Goal: Transaction & Acquisition: Purchase product/service

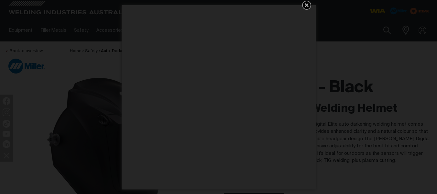
click at [308, 4] on icon "Get 5 WIA Welding Guides Free!" at bounding box center [307, 5] width 4 height 4
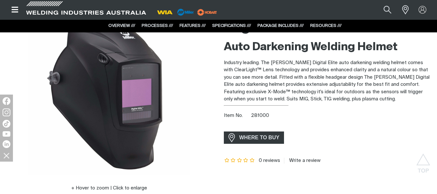
scroll to position [55, 0]
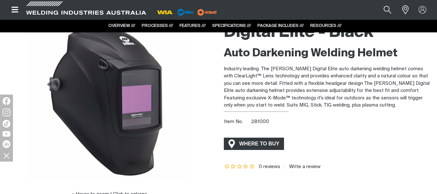
click at [260, 143] on span "WHERE TO BUY" at bounding box center [259, 144] width 49 height 10
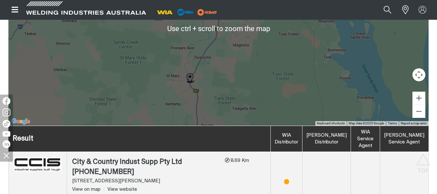
scroll to position [211, 0]
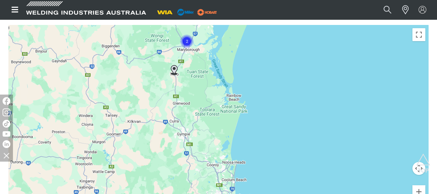
drag, startPoint x: 342, startPoint y: 127, endPoint x: 256, endPoint y: 69, distance: 103.4
click at [256, 69] on div at bounding box center [218, 122] width 421 height 194
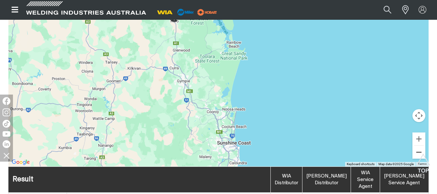
click at [418, 152] on button "Zoom out" at bounding box center [419, 152] width 13 height 13
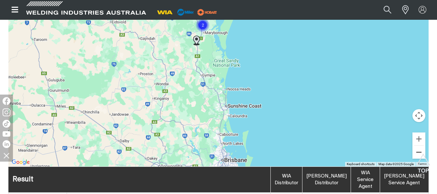
click at [418, 152] on button "Zoom out" at bounding box center [419, 152] width 13 height 13
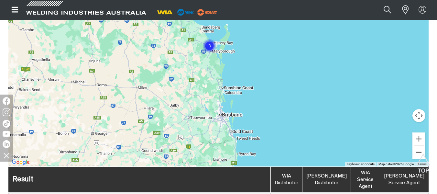
click at [418, 152] on button "Zoom out" at bounding box center [419, 152] width 13 height 13
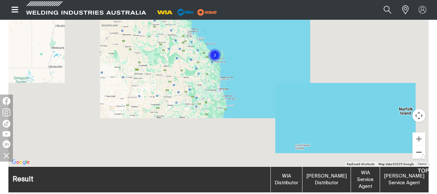
click at [418, 152] on button "Zoom out" at bounding box center [419, 152] width 13 height 13
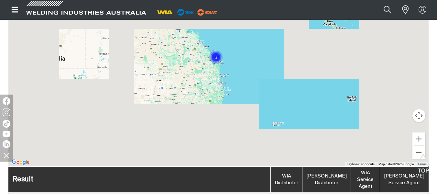
click at [418, 152] on button "Zoom out" at bounding box center [419, 152] width 13 height 13
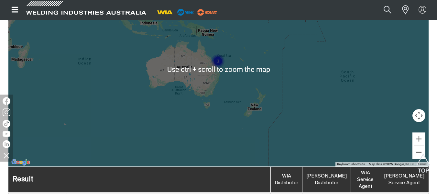
scroll to position [227, 0]
